Goal: Task Accomplishment & Management: Manage account settings

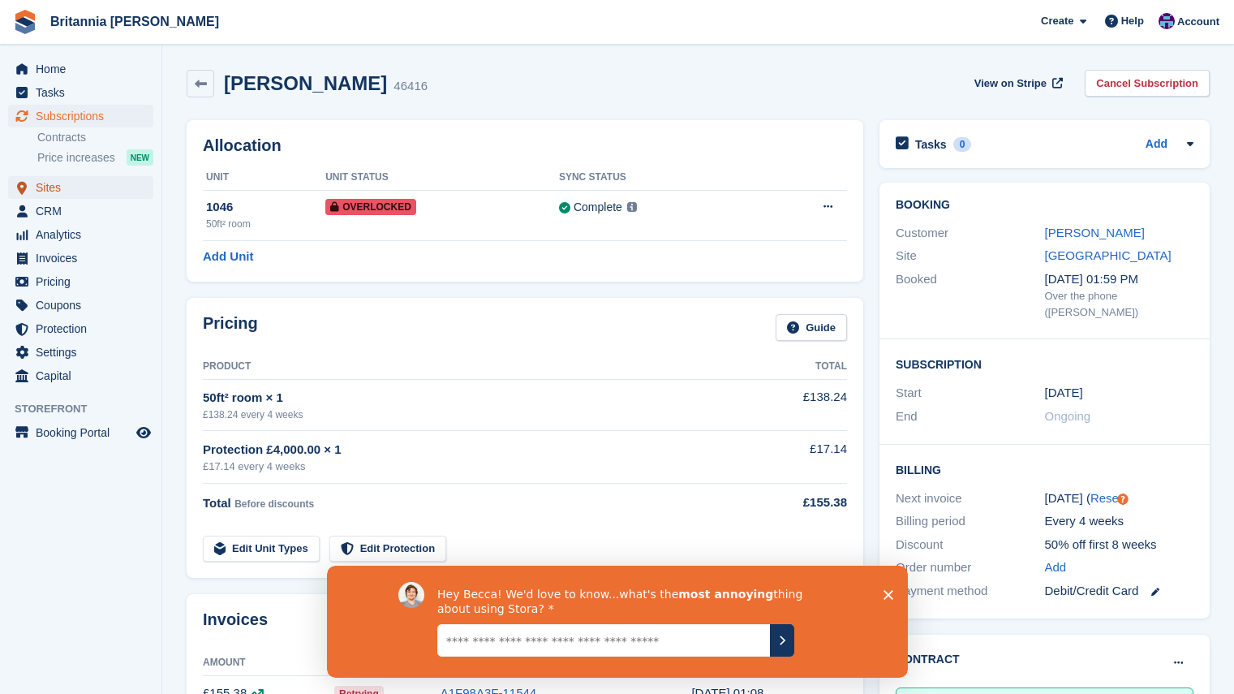
click at [60, 189] on span "Sites" at bounding box center [84, 187] width 97 height 23
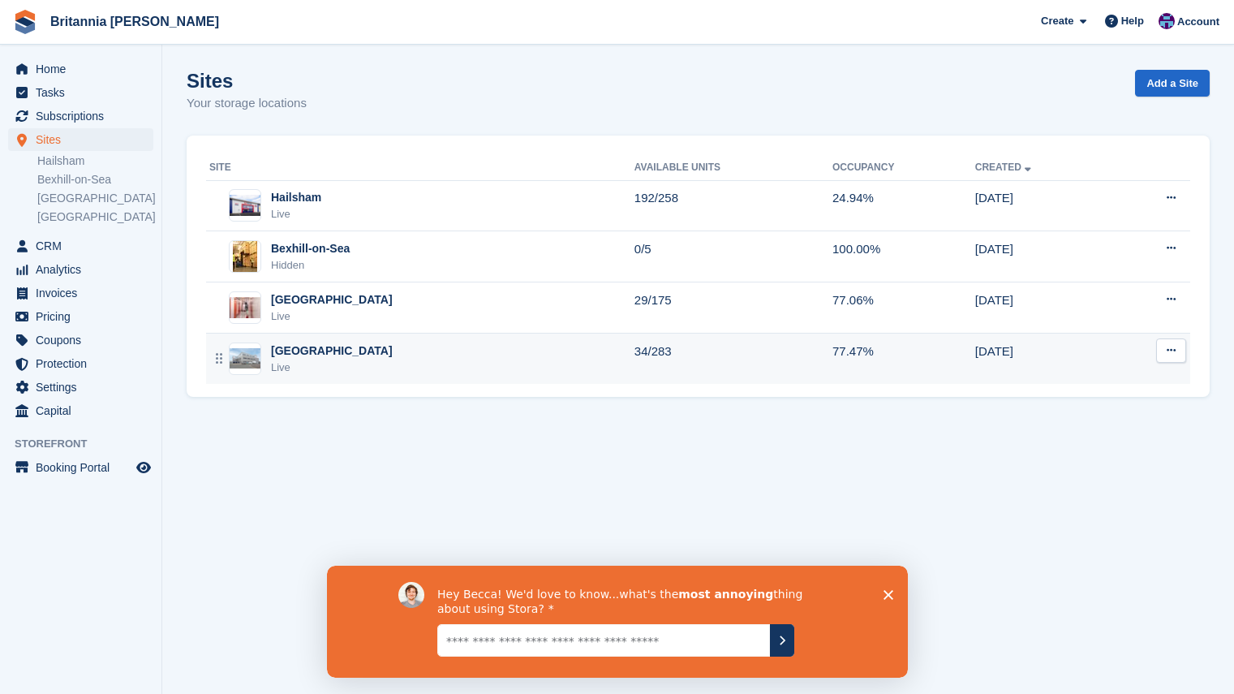
click at [322, 363] on div "Live" at bounding box center [332, 367] width 122 height 16
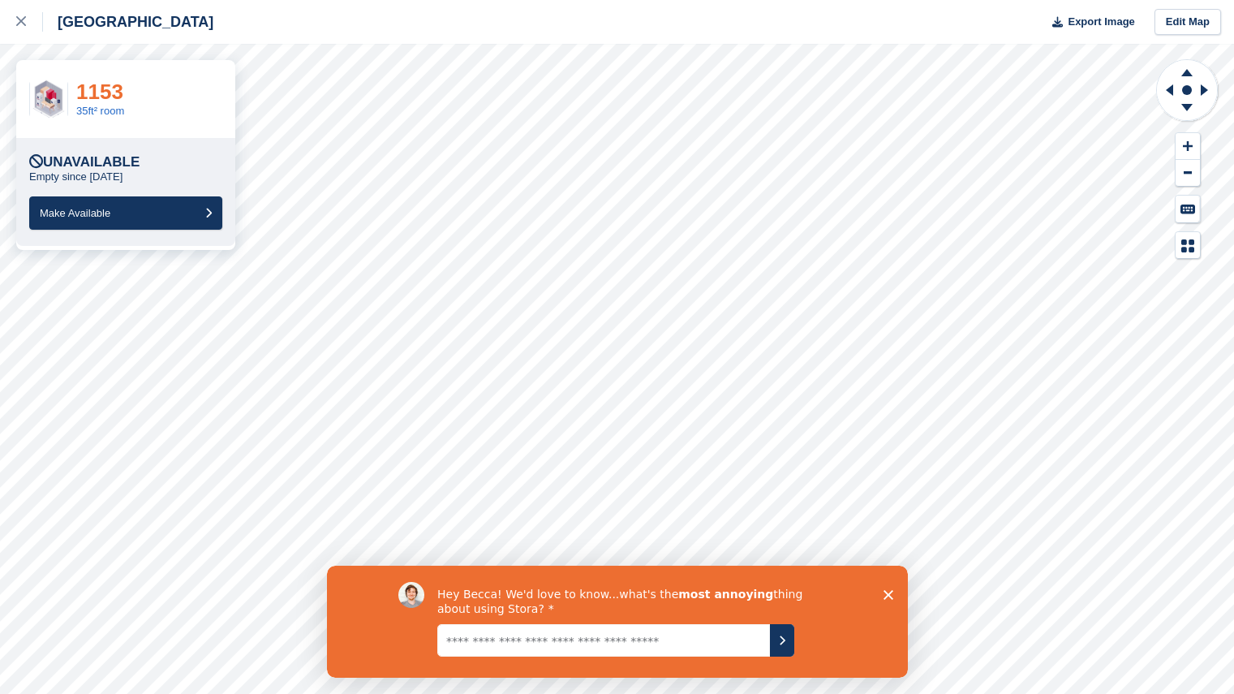
click at [100, 90] on link "1153" at bounding box center [99, 92] width 47 height 24
click at [118, 200] on button "Make Available" at bounding box center [125, 212] width 193 height 33
click at [88, 89] on link "1119" at bounding box center [99, 92] width 47 height 24
click at [95, 91] on link "1148" at bounding box center [99, 92] width 47 height 24
click at [110, 211] on span "Make Available" at bounding box center [75, 213] width 71 height 12
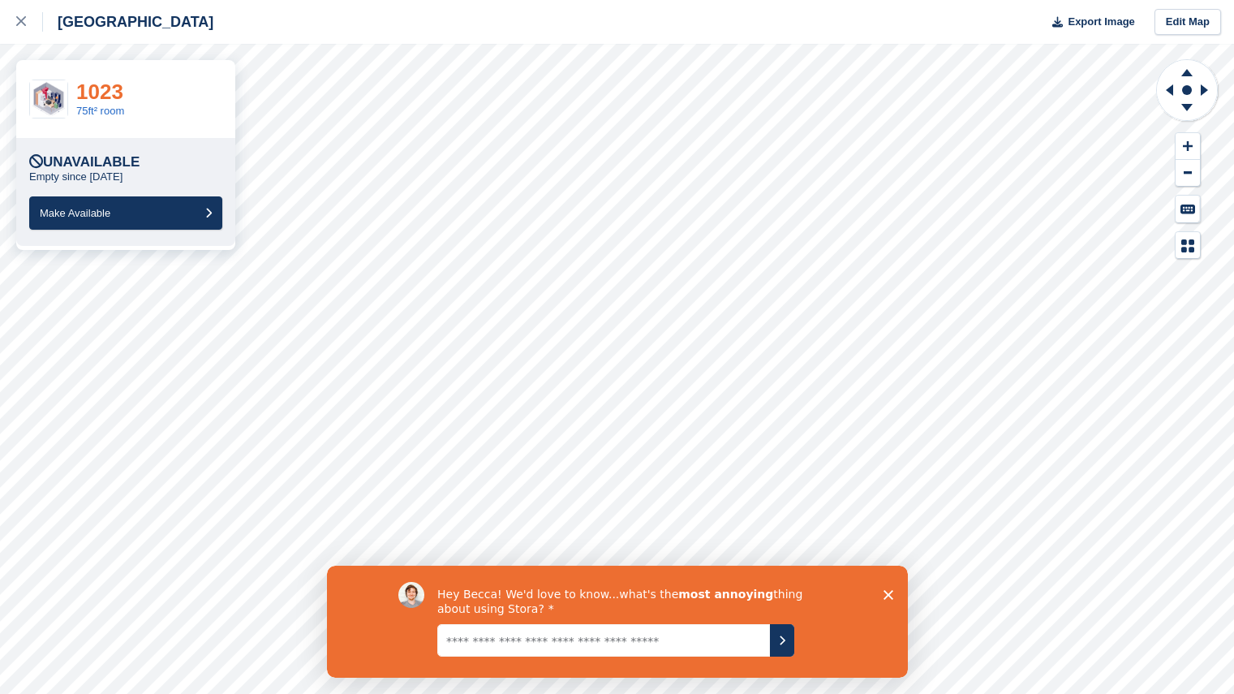
click at [102, 88] on link "1023" at bounding box center [99, 92] width 47 height 24
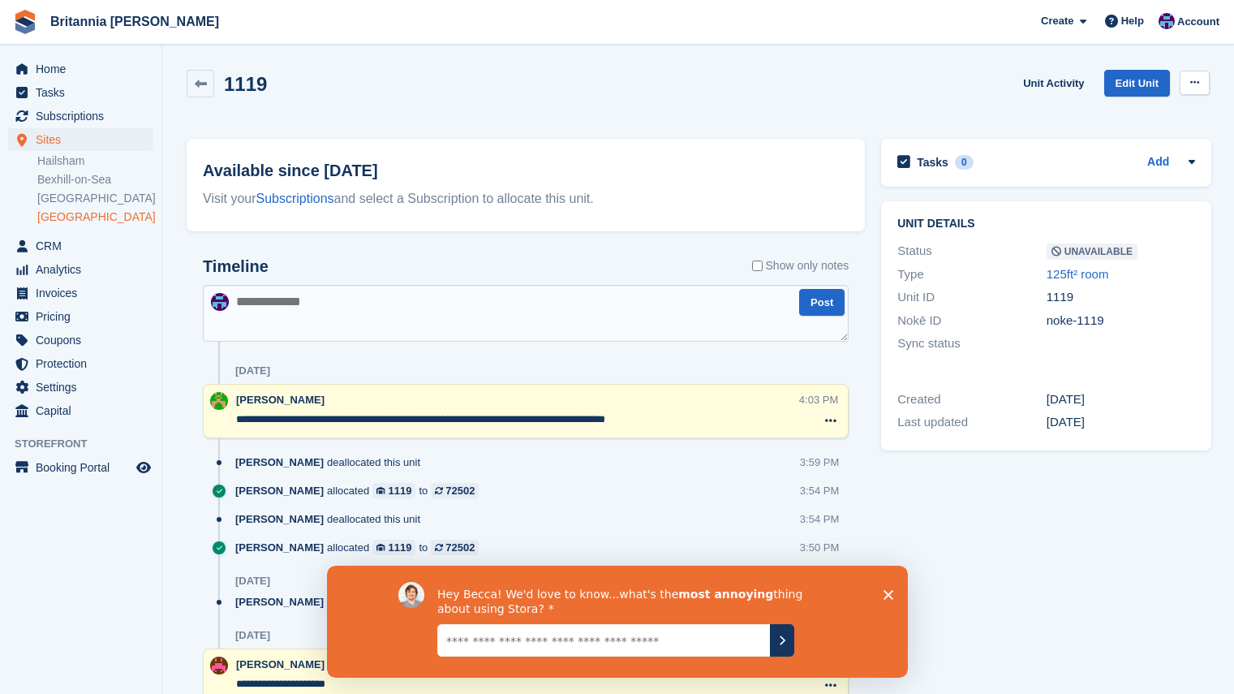
click at [1197, 90] on button at bounding box center [1195, 83] width 30 height 24
click at [1115, 118] on p "Make Available" at bounding box center [1131, 114] width 141 height 21
